Goal: Task Accomplishment & Management: Manage account settings

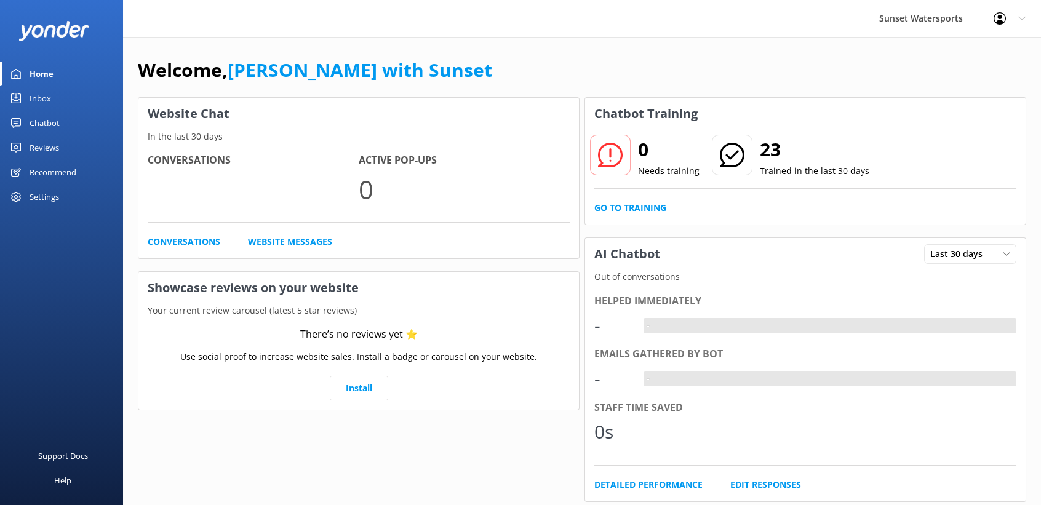
click at [51, 98] on link "Inbox" at bounding box center [61, 98] width 123 height 25
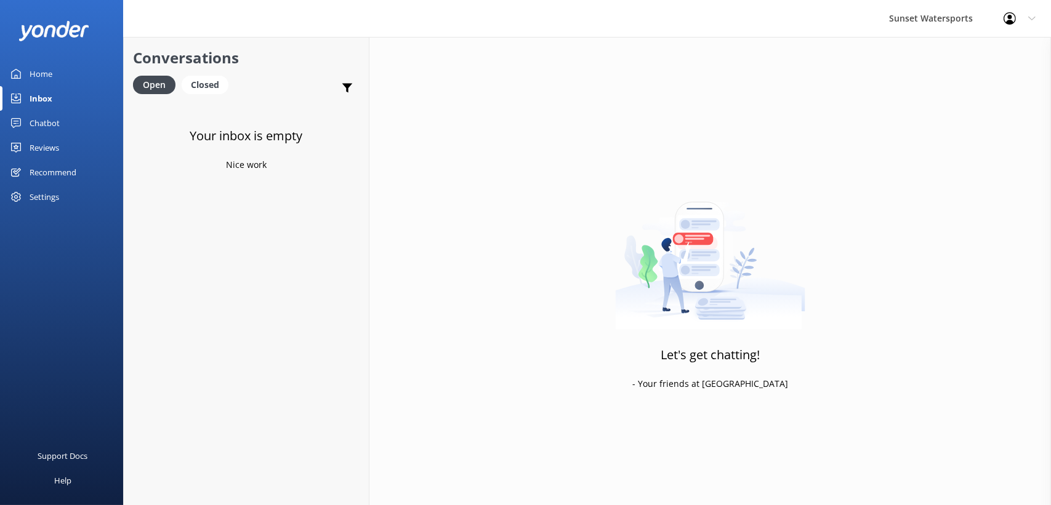
click at [50, 124] on div "Chatbot" at bounding box center [45, 123] width 30 height 25
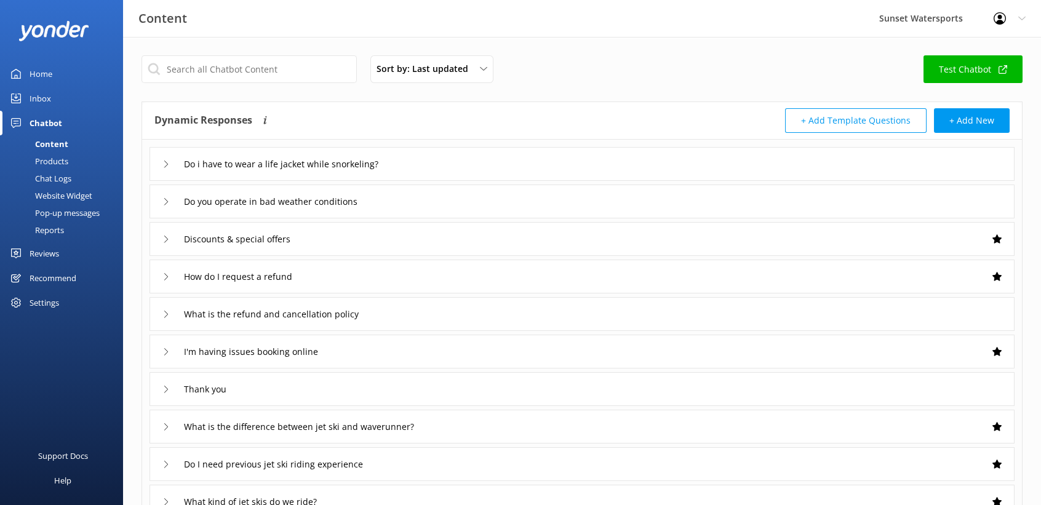
click at [44, 106] on div "Inbox" at bounding box center [41, 98] width 22 height 25
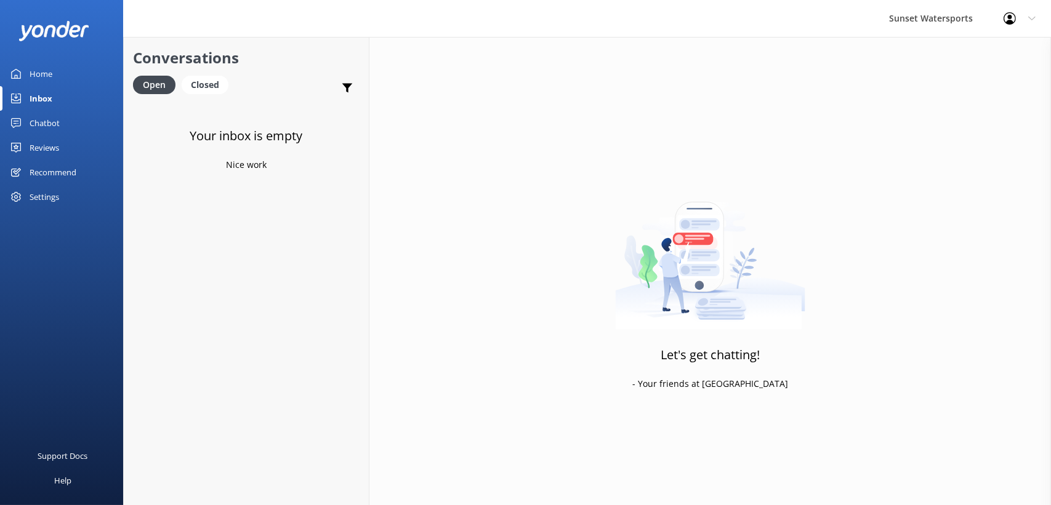
click at [43, 66] on div "Home" at bounding box center [41, 74] width 23 height 25
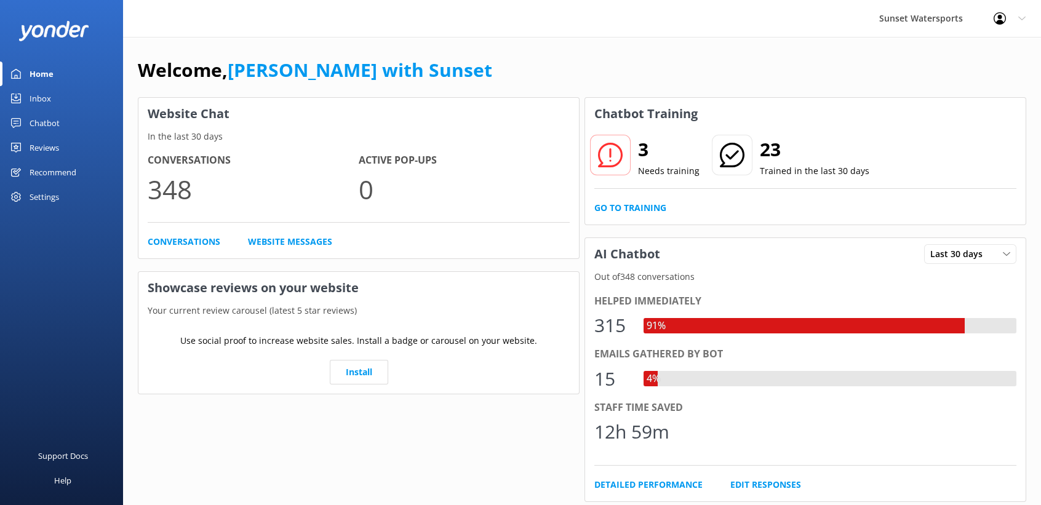
click at [41, 102] on div "Inbox" at bounding box center [41, 98] width 22 height 25
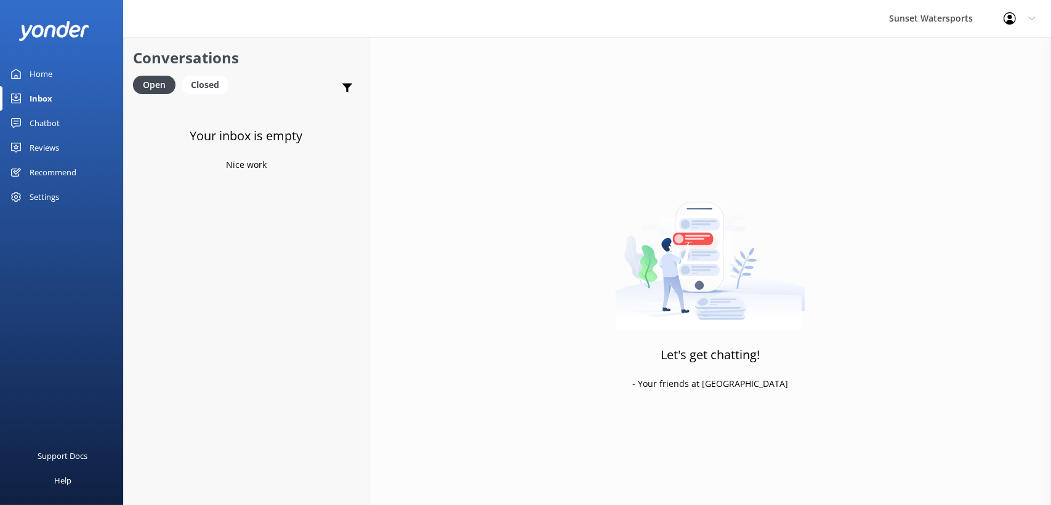
click at [34, 76] on div "Home" at bounding box center [41, 74] width 23 height 25
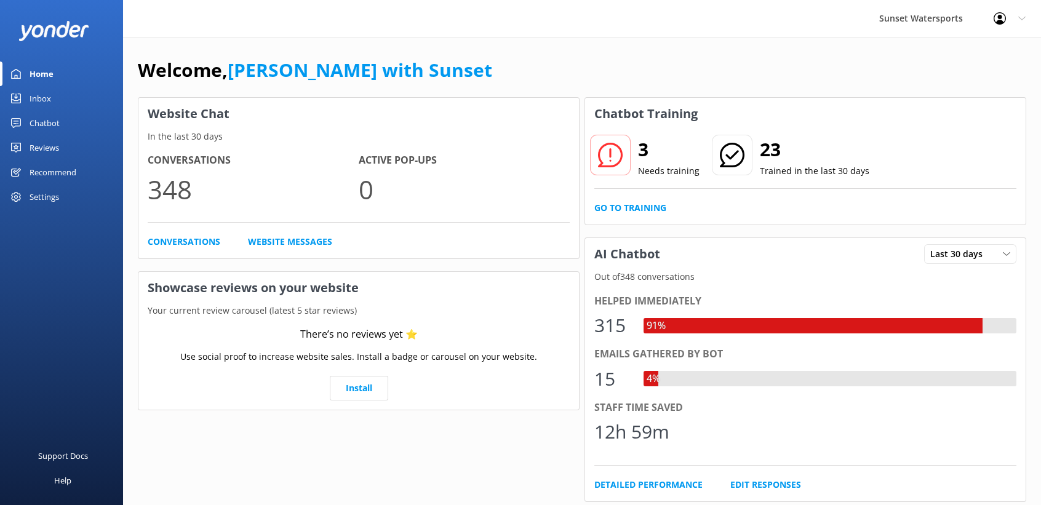
click at [14, 91] on link "Inbox" at bounding box center [61, 98] width 123 height 25
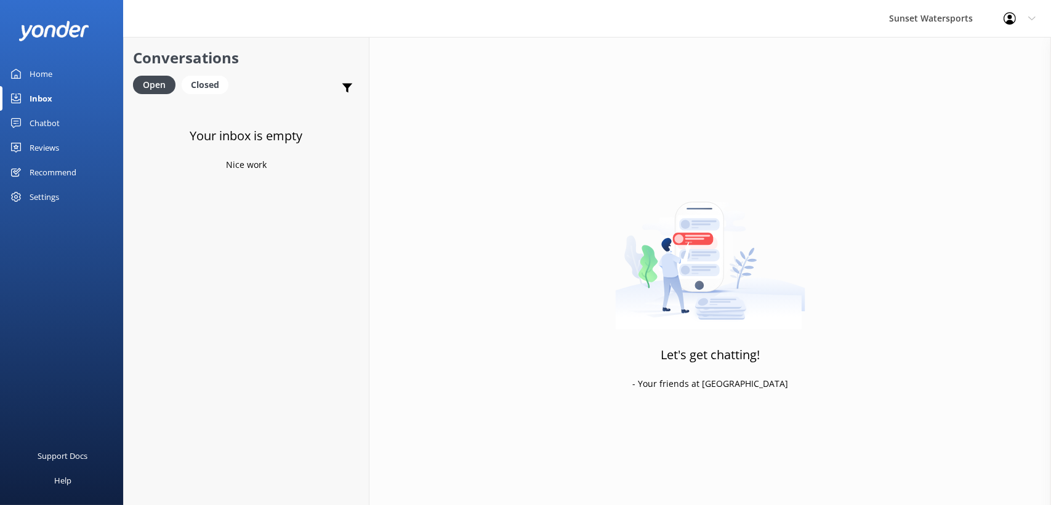
click at [310, 273] on div "Your inbox is empty Nice work" at bounding box center [246, 354] width 245 height 505
